Goal: Task Accomplishment & Management: Complete application form

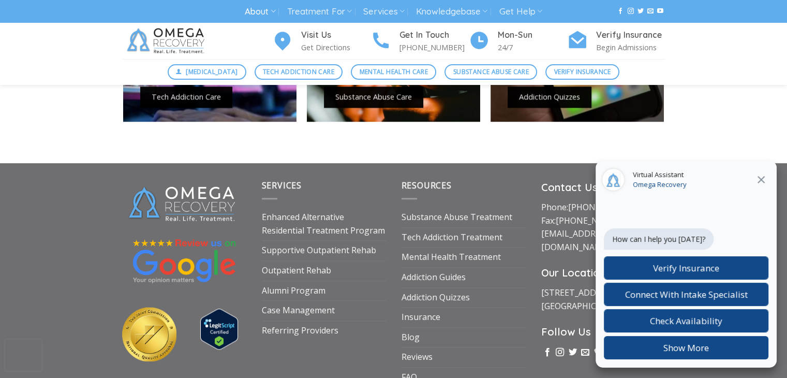
scroll to position [988, 0]
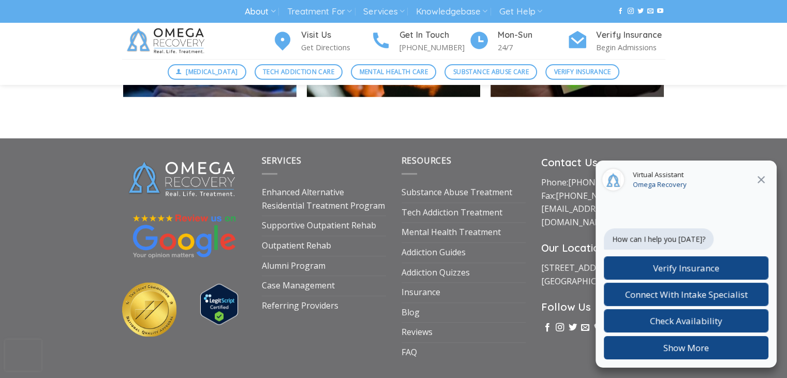
click at [761, 186] on button at bounding box center [761, 179] width 19 height 13
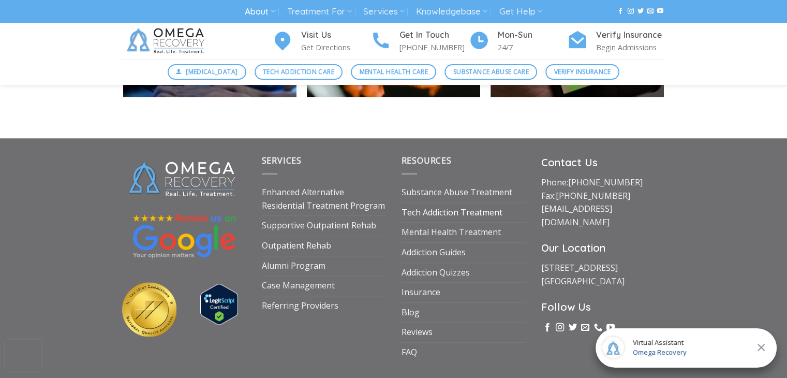
click at [476, 215] on link "Tech Addiction Treatment" at bounding box center [452, 213] width 101 height 20
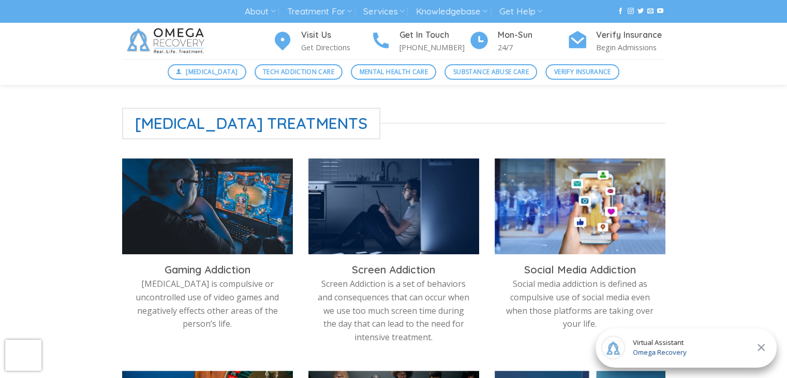
scroll to position [275, 0]
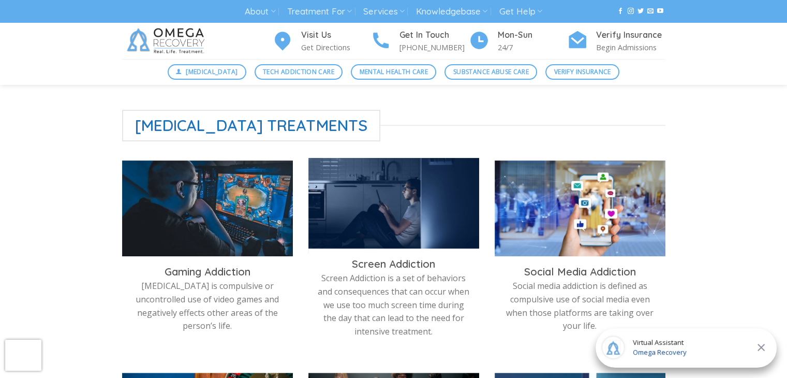
click at [433, 226] on img at bounding box center [393, 206] width 171 height 96
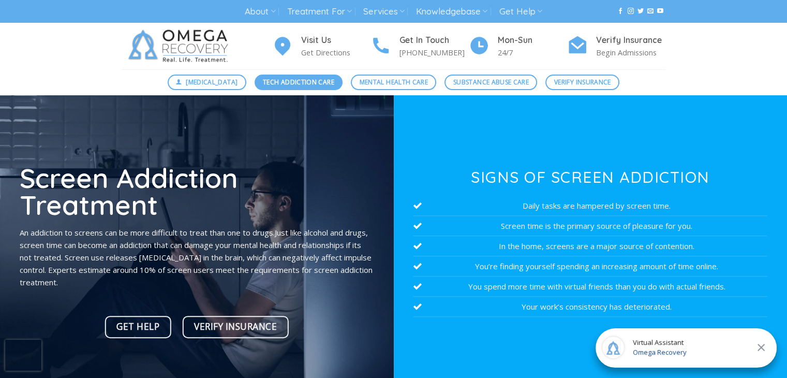
click at [295, 84] on span "Tech Addiction Care" at bounding box center [298, 82] width 71 height 10
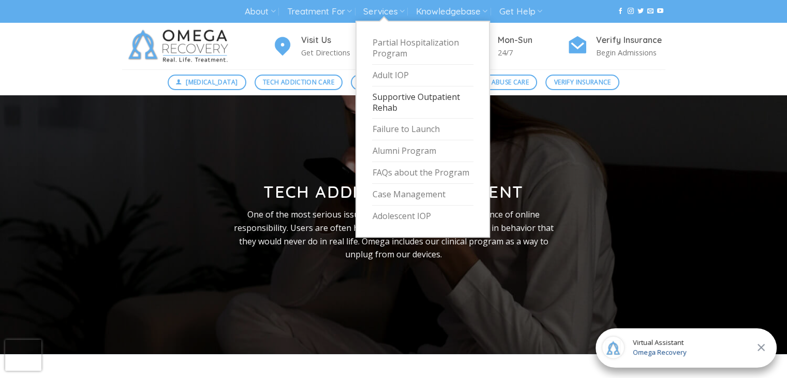
click at [390, 99] on link "Supportive Outpatient Rehab" at bounding box center [422, 102] width 101 height 33
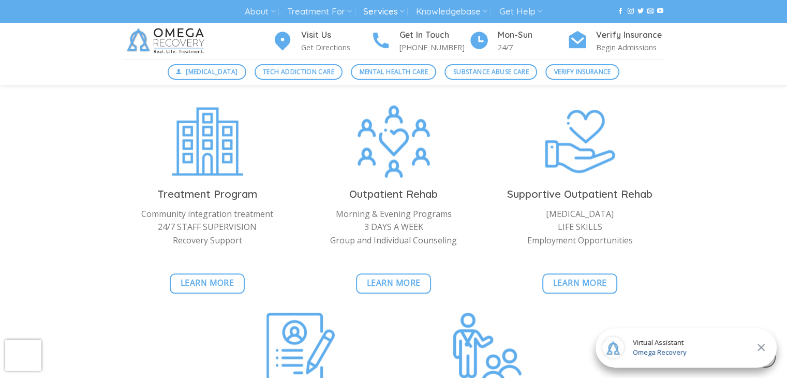
scroll to position [1151, 0]
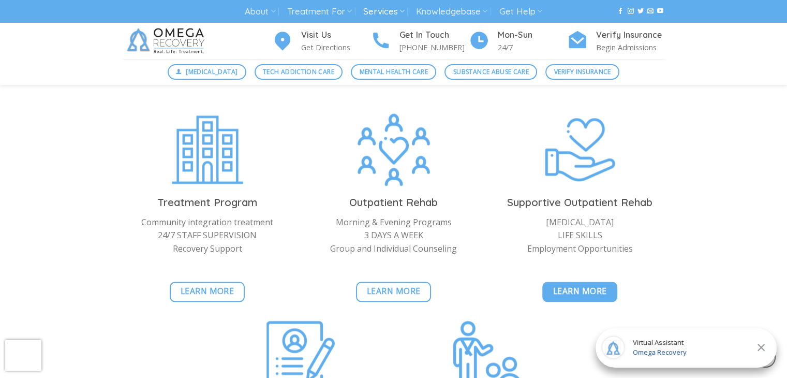
click at [578, 282] on link "Learn More" at bounding box center [579, 292] width 75 height 20
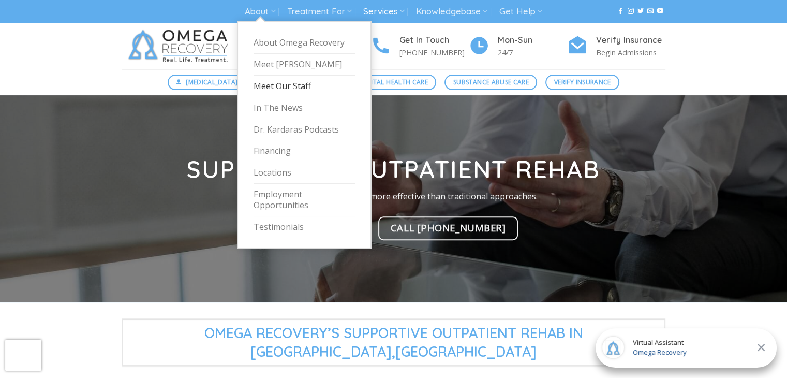
click at [279, 85] on link "Meet Our Staff" at bounding box center [304, 87] width 101 height 22
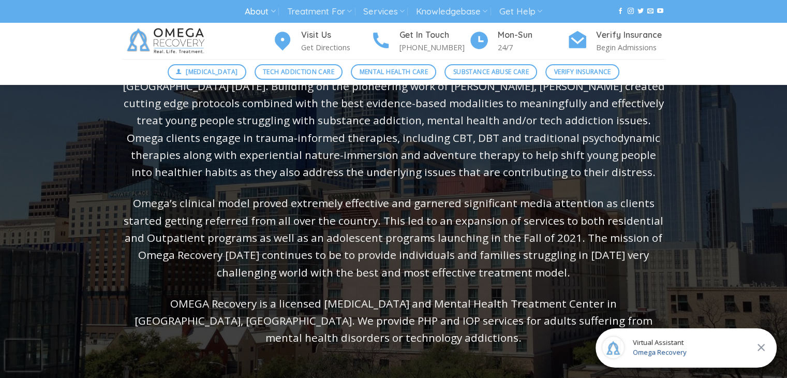
scroll to position [199, 0]
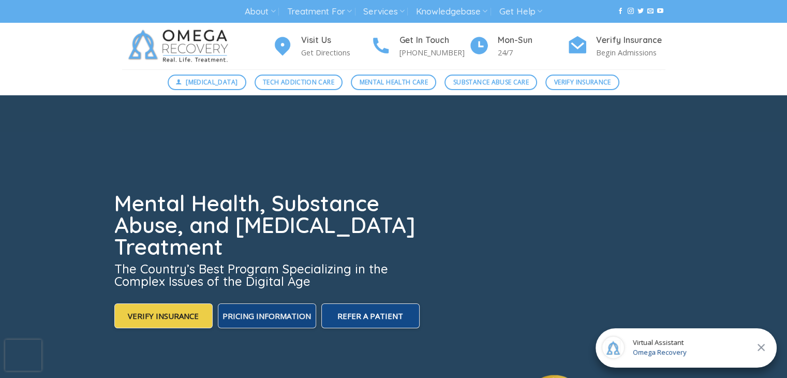
click at [277, 319] on span "Pricing Information" at bounding box center [267, 316] width 89 height 10
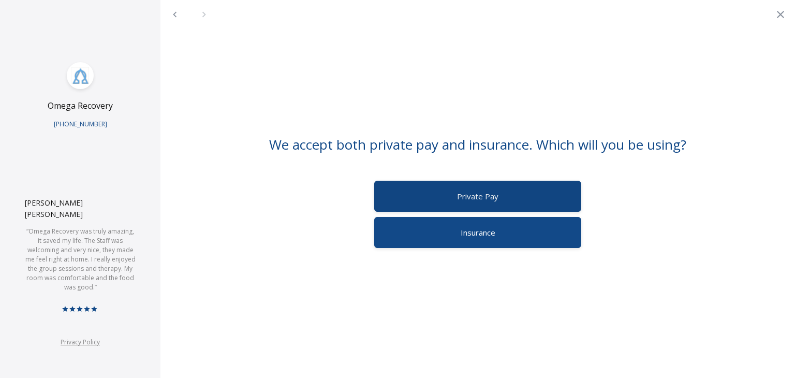
click at [501, 194] on label "Private Pay" at bounding box center [477, 196] width 207 height 31
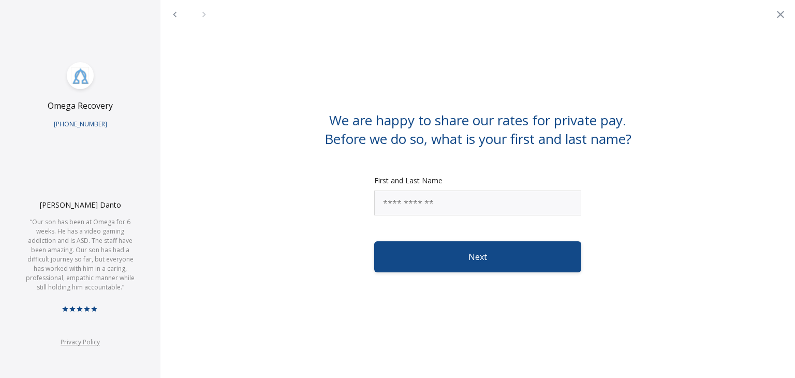
click at [501, 194] on input "First and Last Name" at bounding box center [477, 202] width 207 height 25
click at [327, 214] on div "First and Last Name" at bounding box center [478, 195] width 610 height 40
click at [437, 211] on input "First and Last Name" at bounding box center [477, 202] width 207 height 25
type input "*******"
click at [433, 249] on button "Next" at bounding box center [477, 256] width 207 height 31
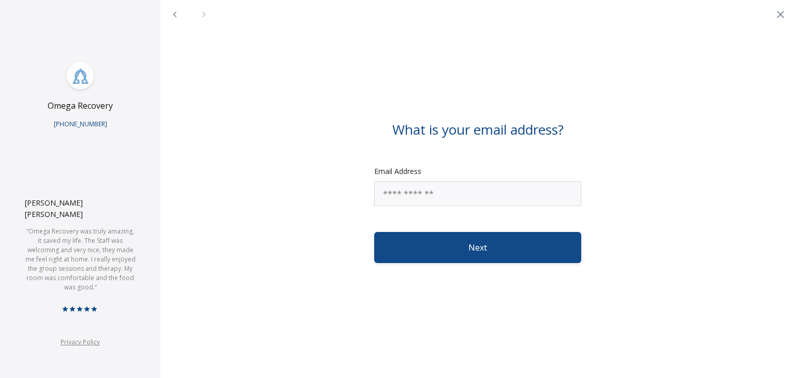
click at [438, 193] on input "Email Address" at bounding box center [477, 193] width 207 height 25
type input "**********"
click at [374, 232] on button "Next" at bounding box center [477, 247] width 207 height 31
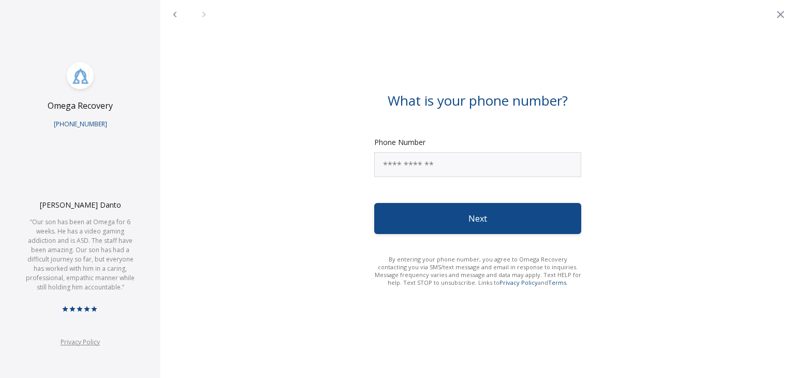
click at [453, 163] on input "Phone Number" at bounding box center [477, 164] width 207 height 25
type input "**********"
click at [462, 213] on button "Next" at bounding box center [477, 218] width 207 height 31
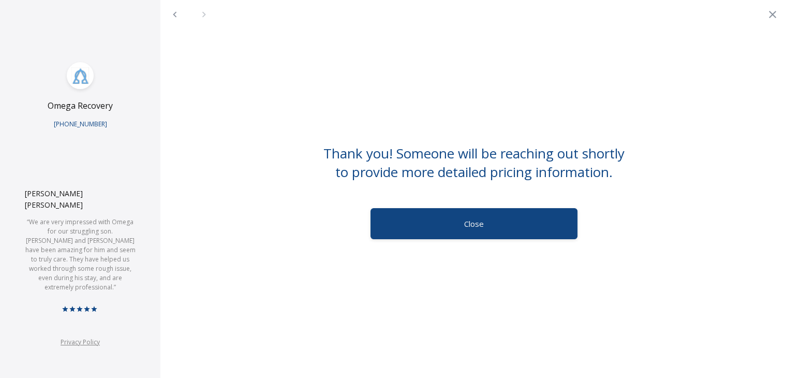
click at [454, 225] on label "Close" at bounding box center [474, 223] width 207 height 31
